Goal: Navigation & Orientation: Find specific page/section

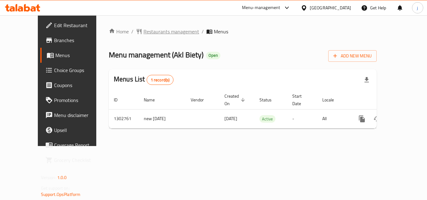
click at [151, 34] on span "Restaurants management" at bounding box center [171, 32] width 56 height 8
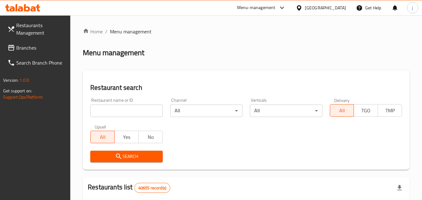
click at [28, 48] on span "Branches" at bounding box center [40, 48] width 49 height 8
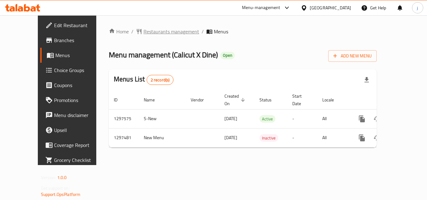
click at [143, 32] on span "Restaurants management" at bounding box center [171, 32] width 56 height 8
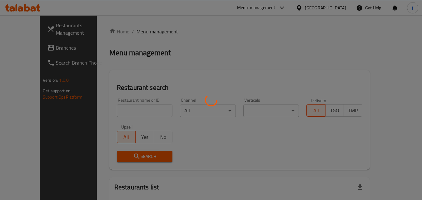
click at [35, 50] on div at bounding box center [211, 100] width 422 height 200
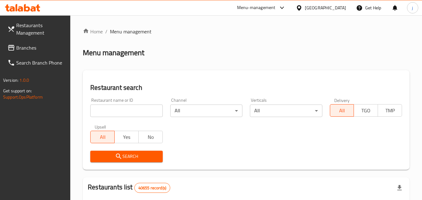
click at [35, 50] on span "Branches" at bounding box center [40, 48] width 49 height 8
